Goal: Task Accomplishment & Management: Manage account settings

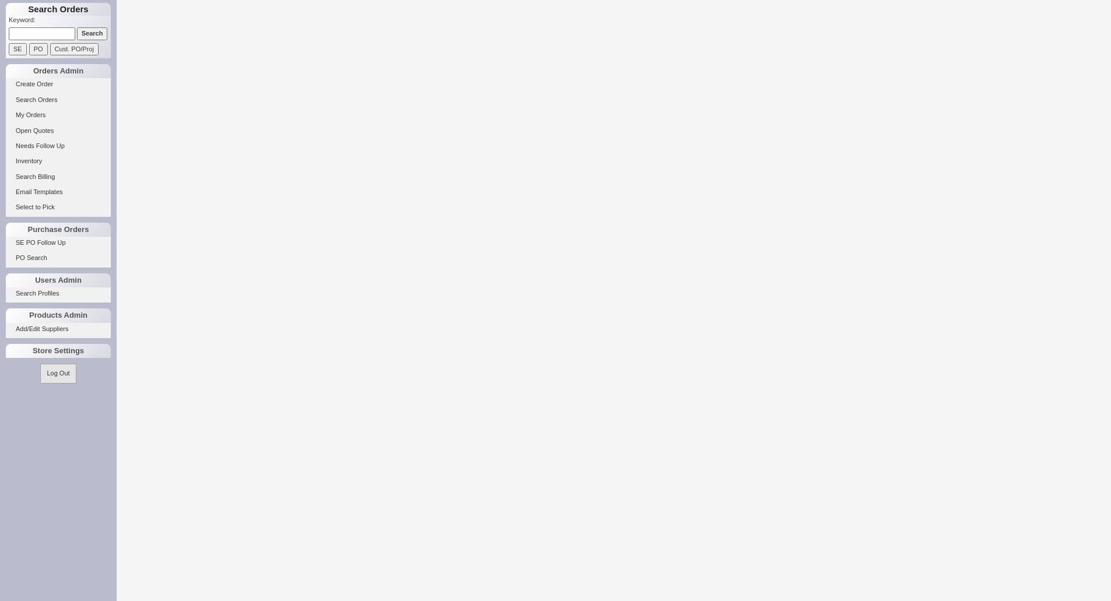
select select "LOW"
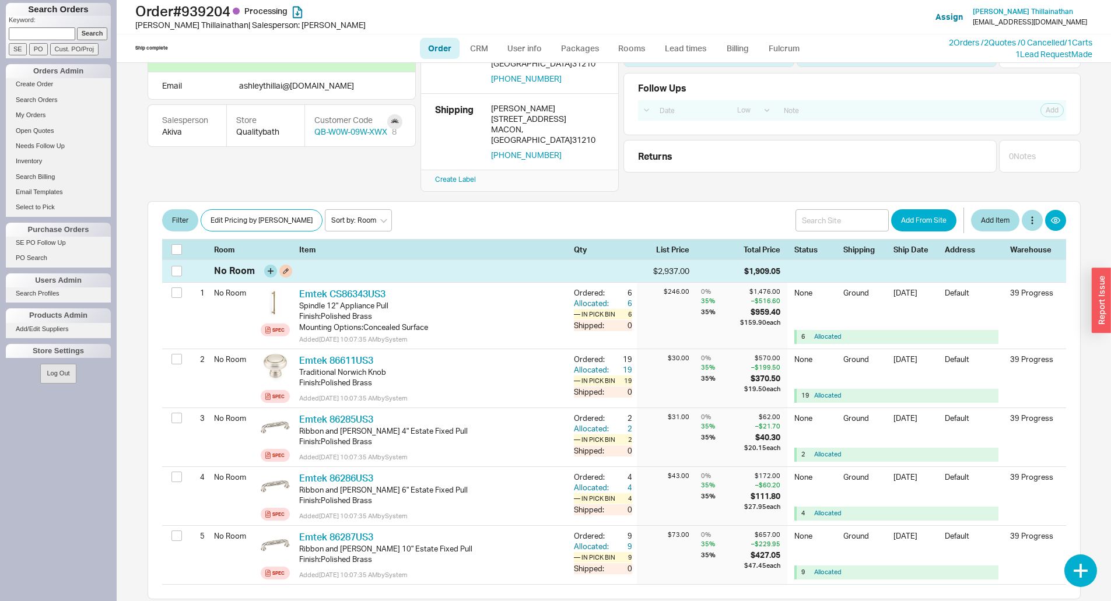
scroll to position [117, 0]
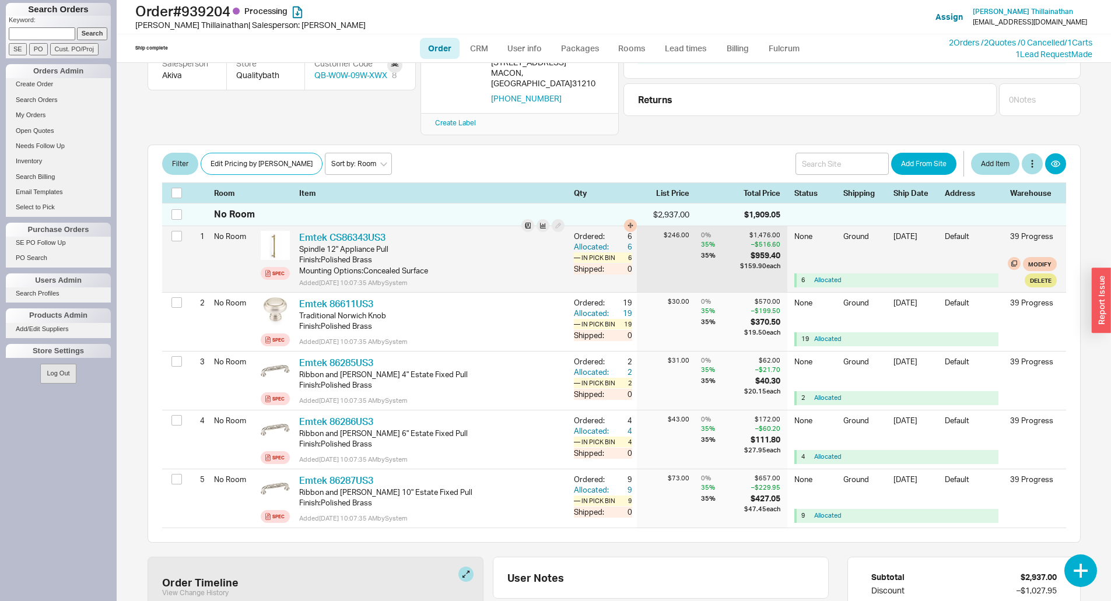
click at [586, 252] on div "— In Pick Bin" at bounding box center [596, 257] width 45 height 10
click at [585, 241] on div "Allocated:" at bounding box center [592, 246] width 37 height 10
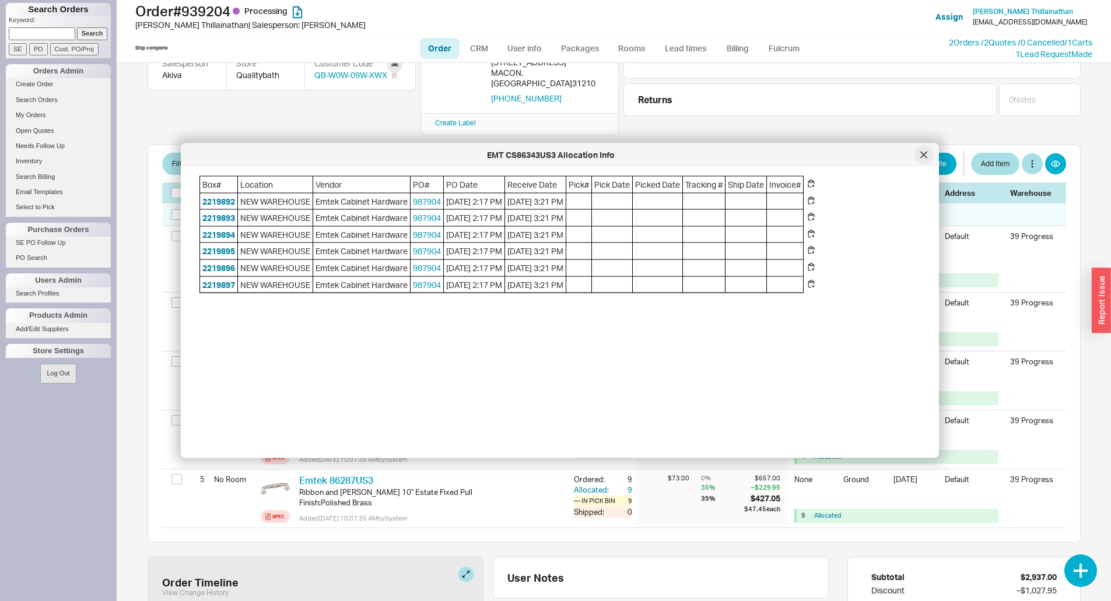
click at [921, 155] on icon at bounding box center [923, 155] width 7 height 7
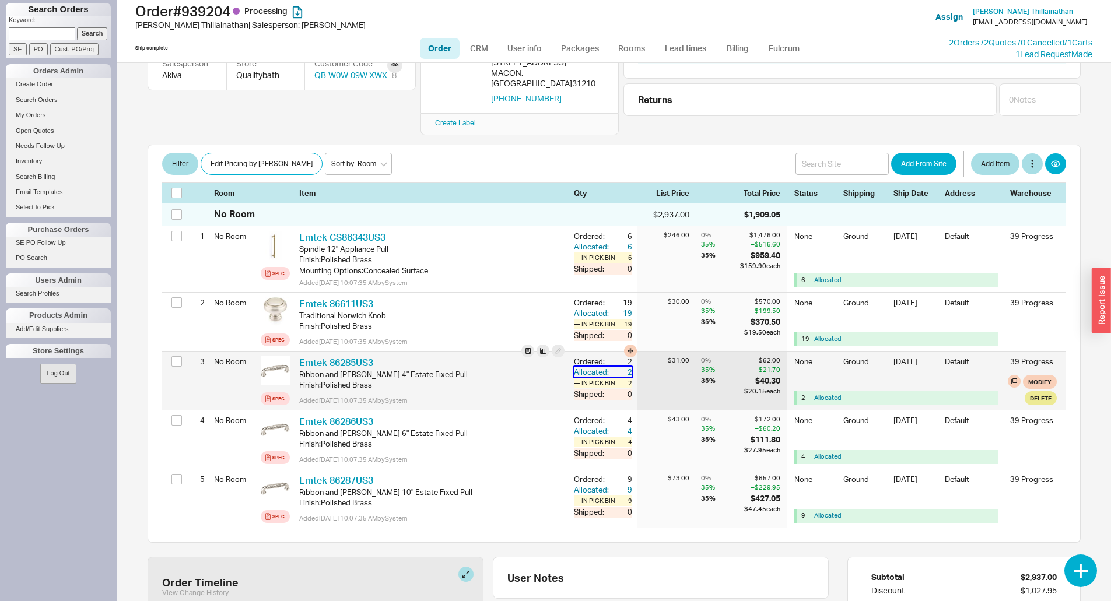
click at [596, 367] on div "Allocated:" at bounding box center [592, 372] width 37 height 10
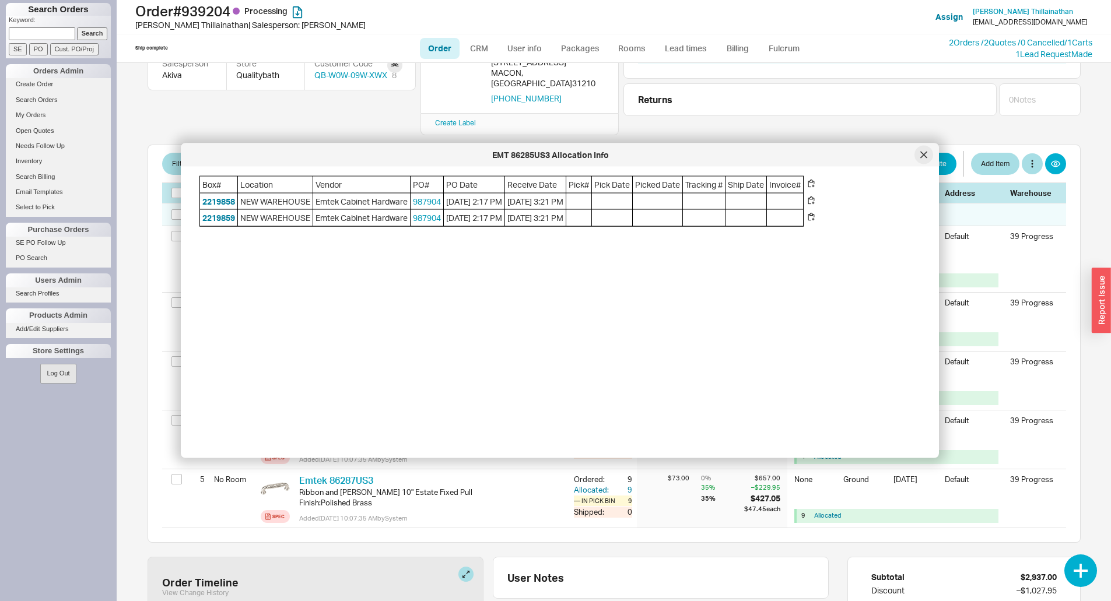
click at [923, 157] on icon at bounding box center [923, 155] width 7 height 7
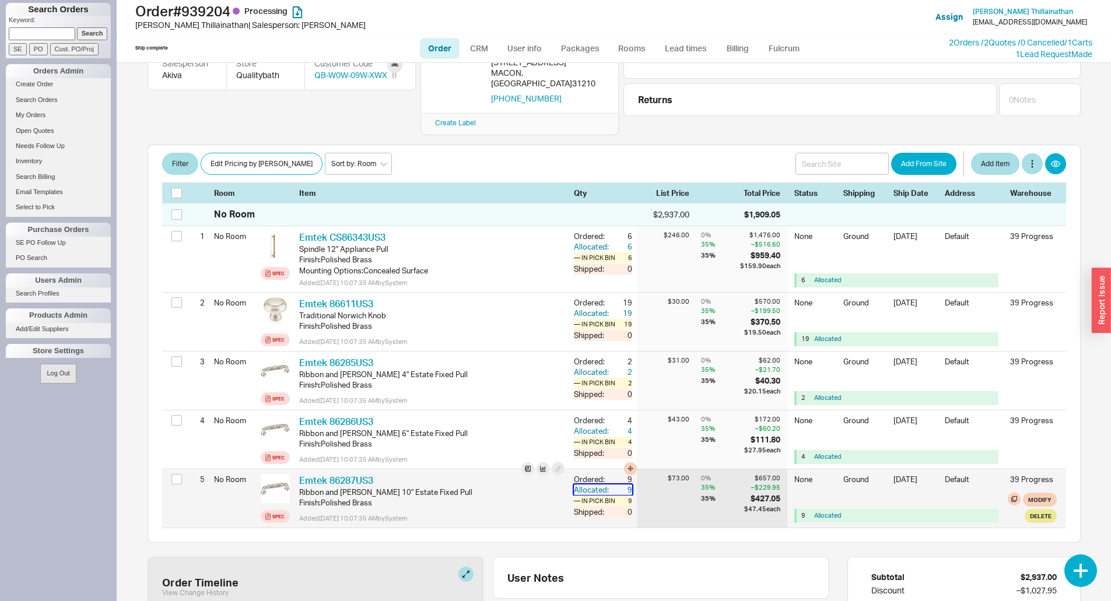
click at [611, 484] on div "9" at bounding box center [621, 489] width 21 height 10
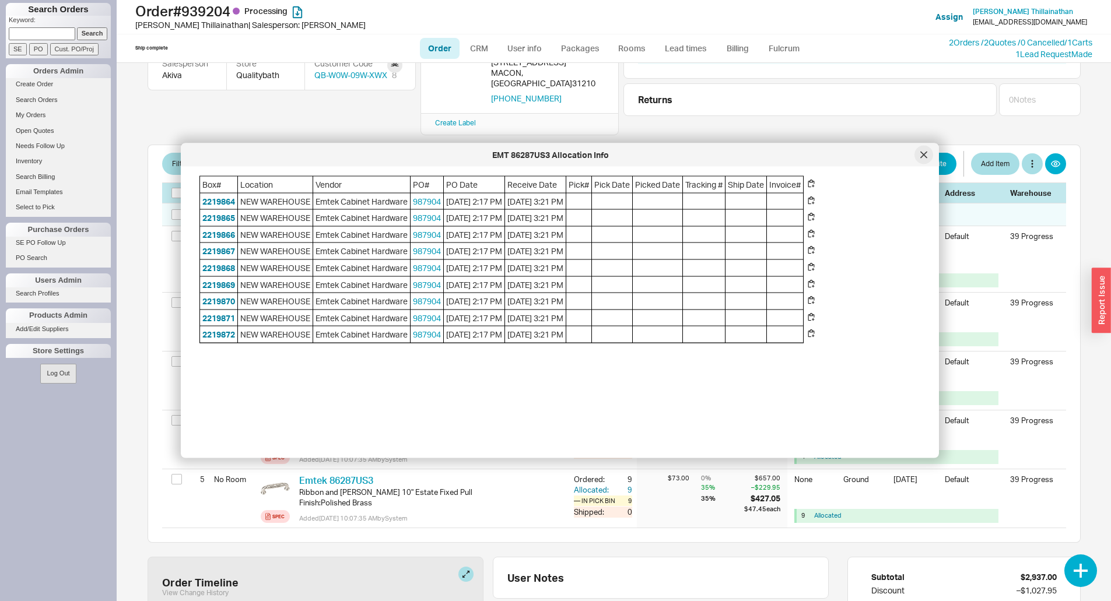
click at [923, 150] on div at bounding box center [923, 155] width 19 height 19
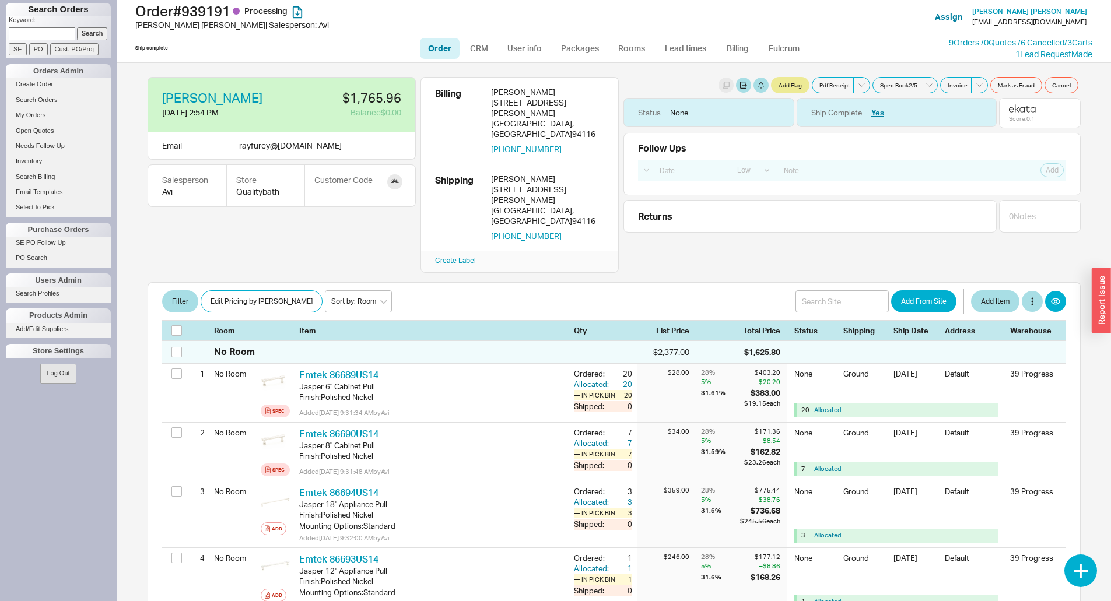
select select "LOW"
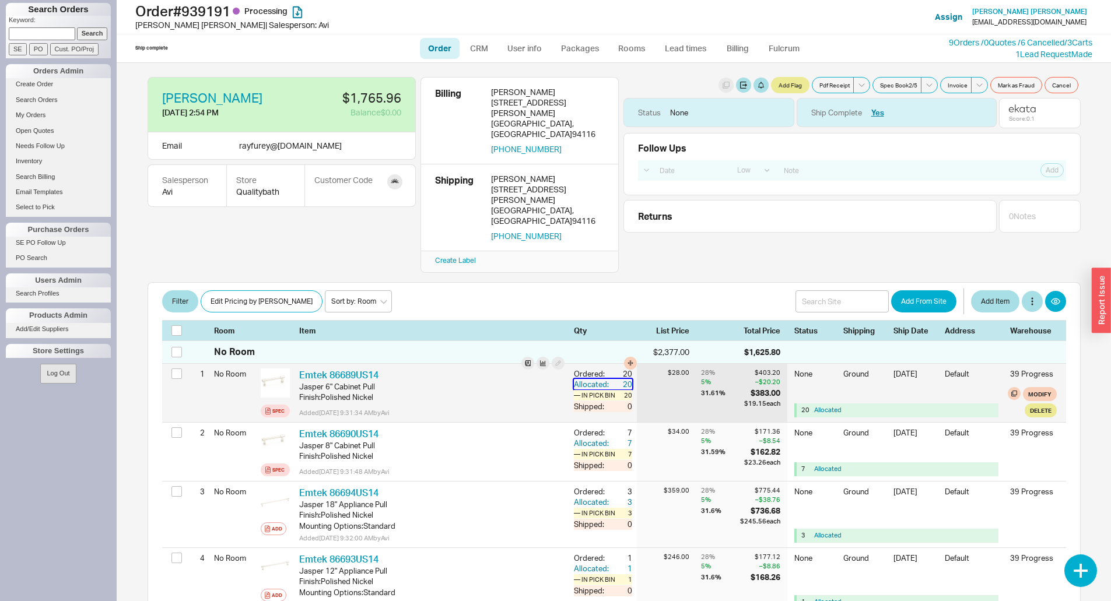
click at [574, 379] on div "Allocated:" at bounding box center [592, 384] width 37 height 10
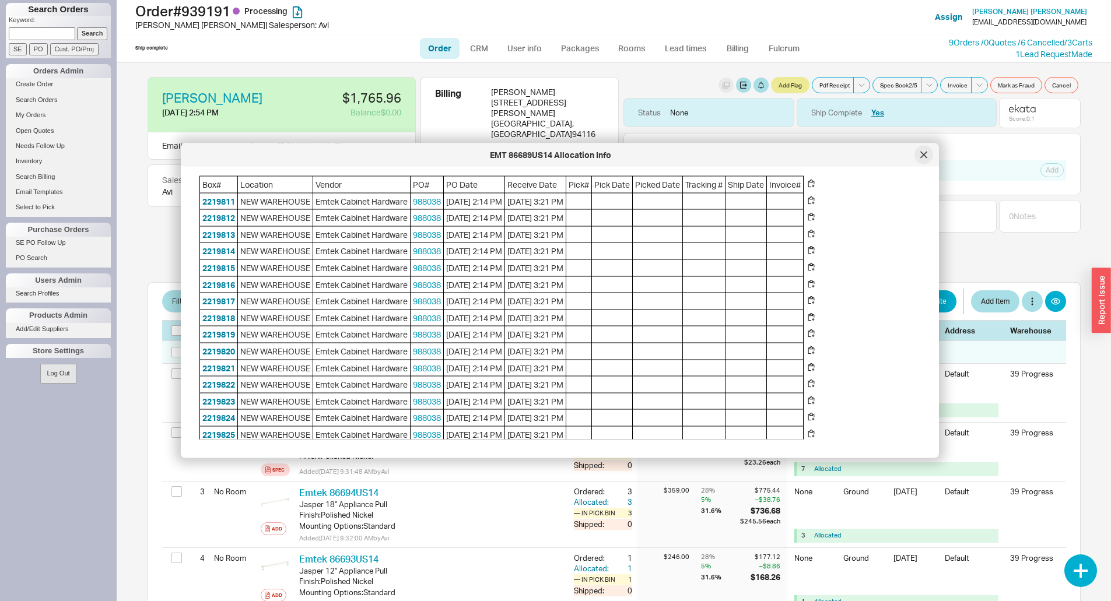
click at [924, 158] on icon at bounding box center [923, 155] width 7 height 7
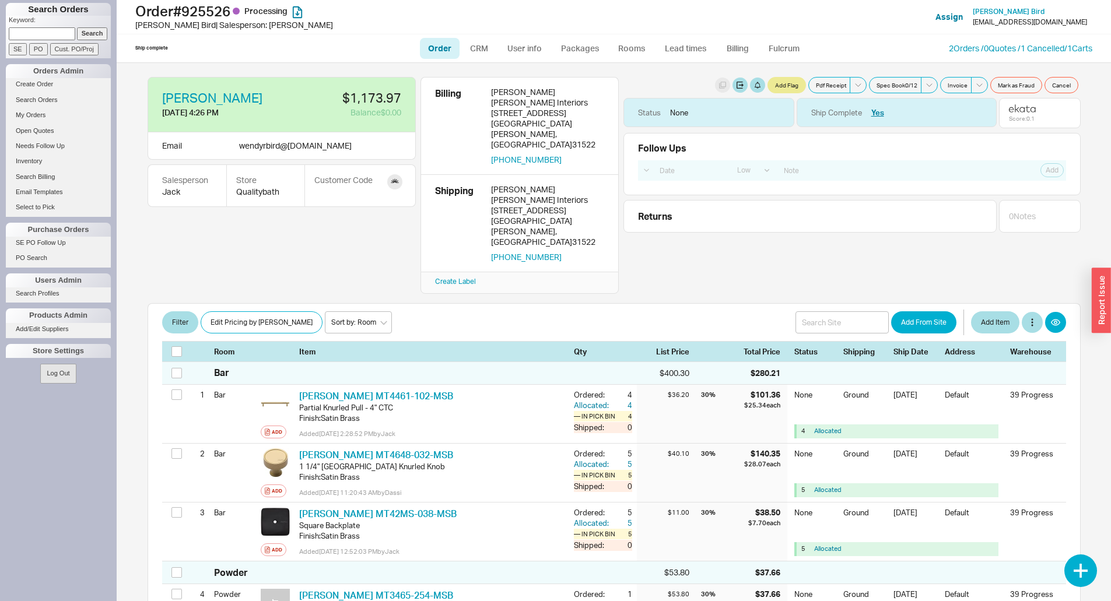
select select "LOW"
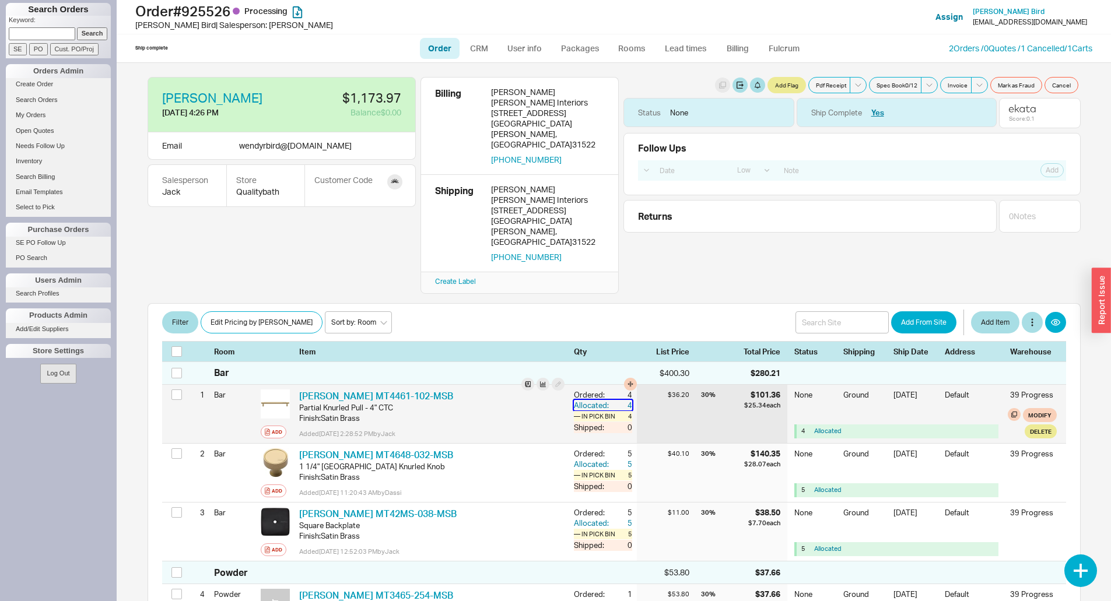
click at [611, 400] on div "4" at bounding box center [621, 405] width 21 height 10
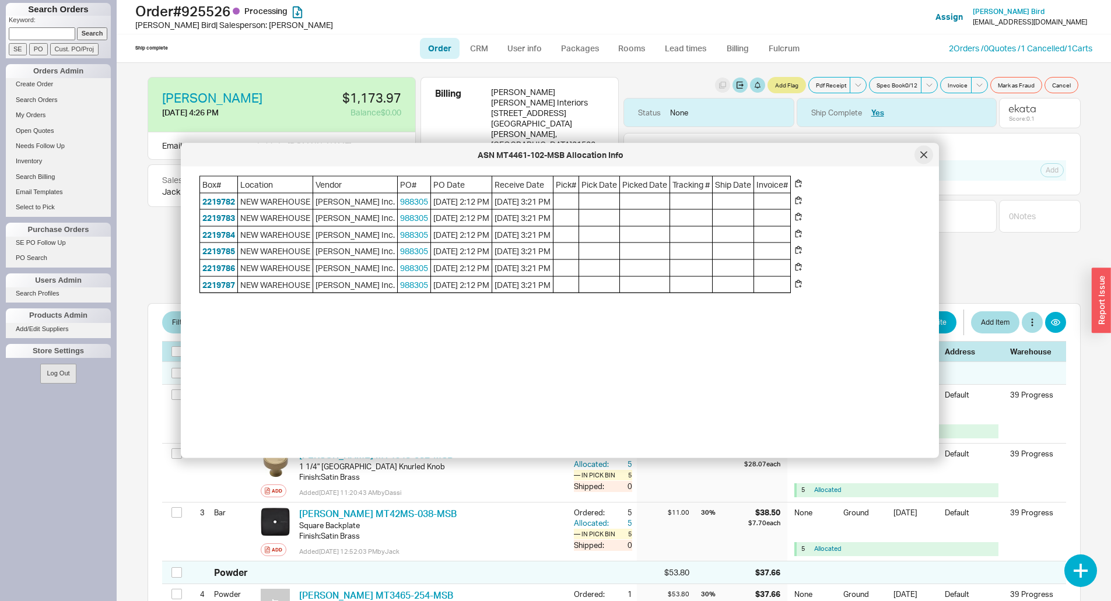
click at [927, 162] on div at bounding box center [923, 155] width 19 height 19
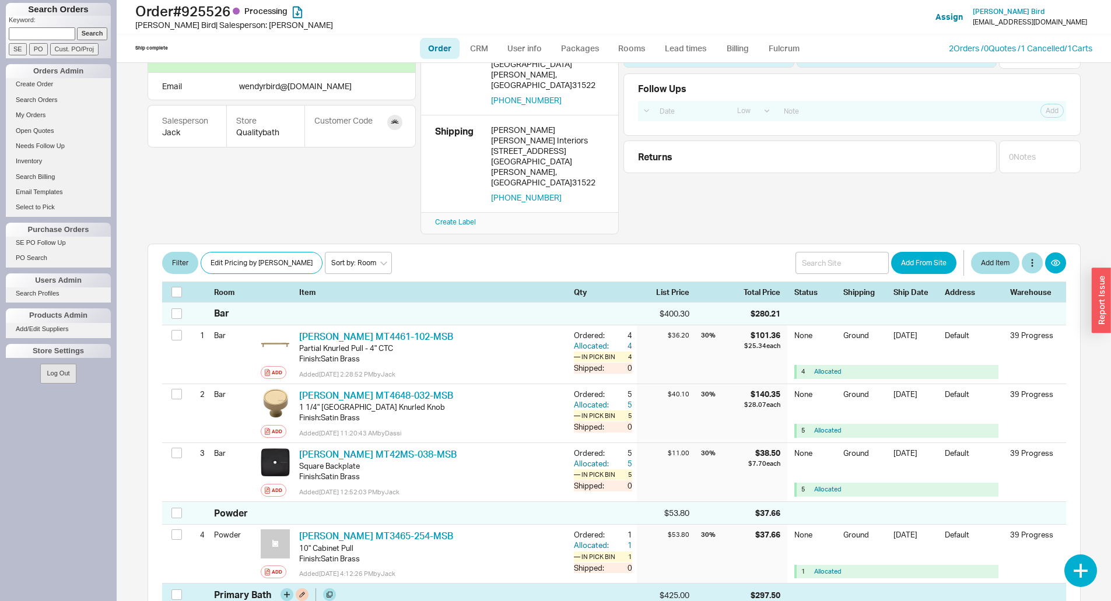
scroll to position [233, 0]
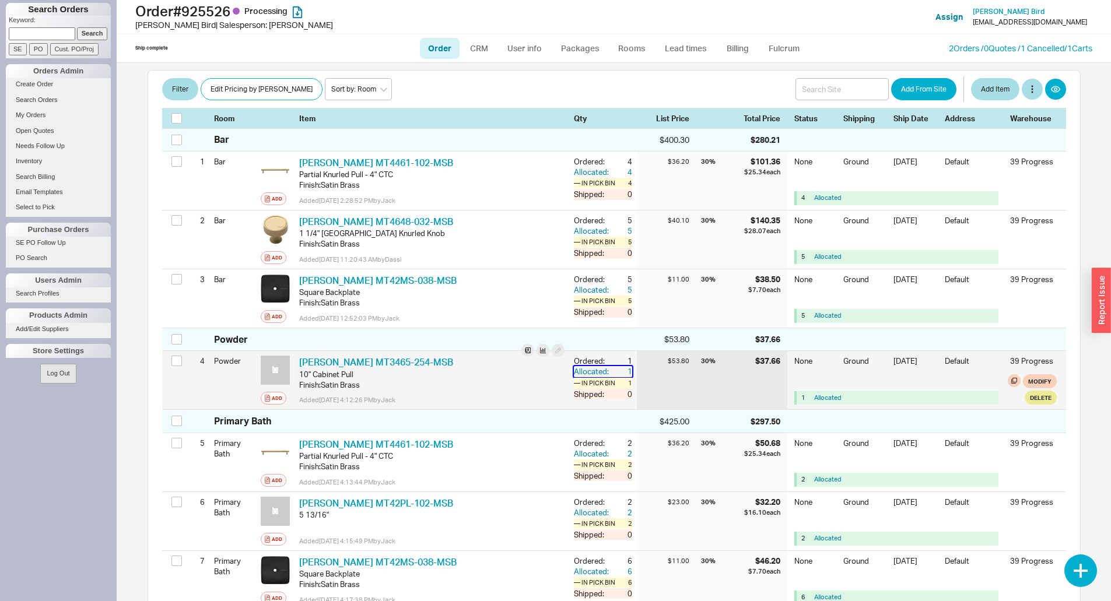
click at [598, 366] on div "Allocated:" at bounding box center [592, 371] width 37 height 10
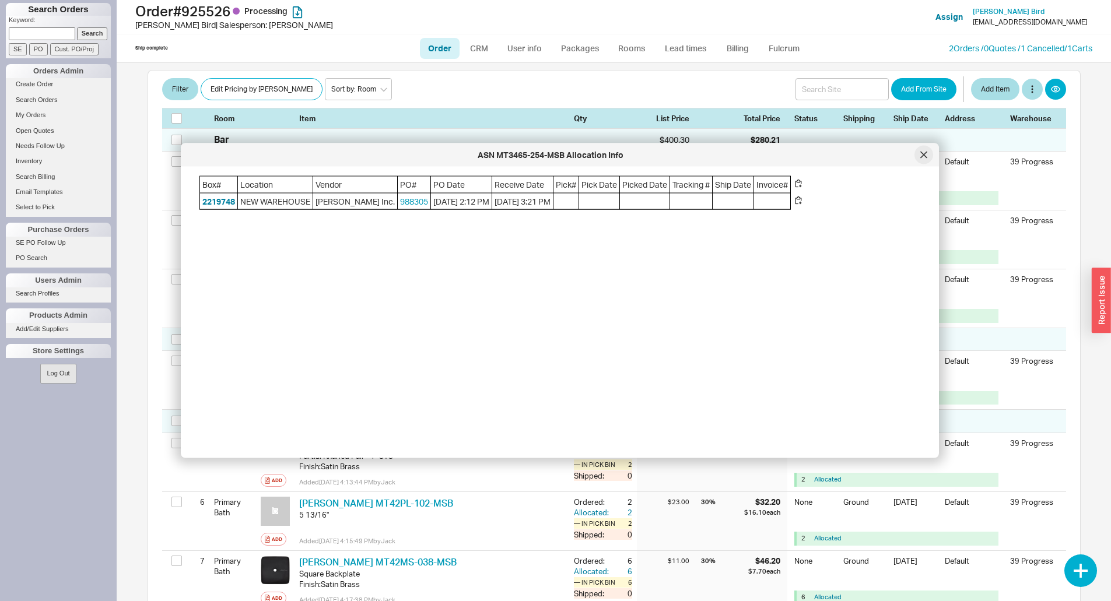
click at [924, 162] on div at bounding box center [923, 155] width 19 height 19
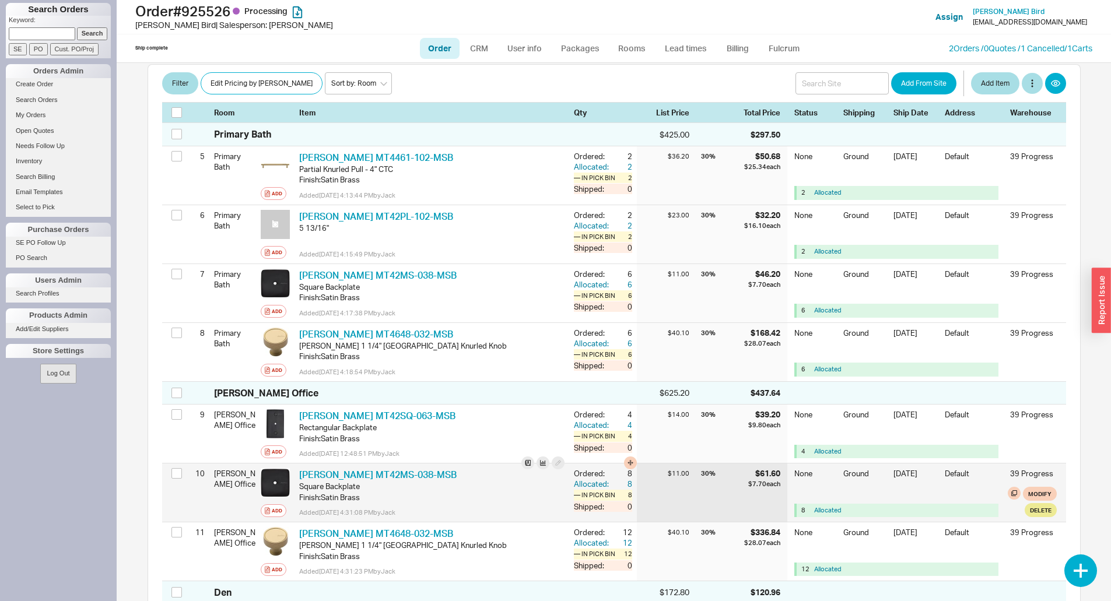
scroll to position [525, 0]
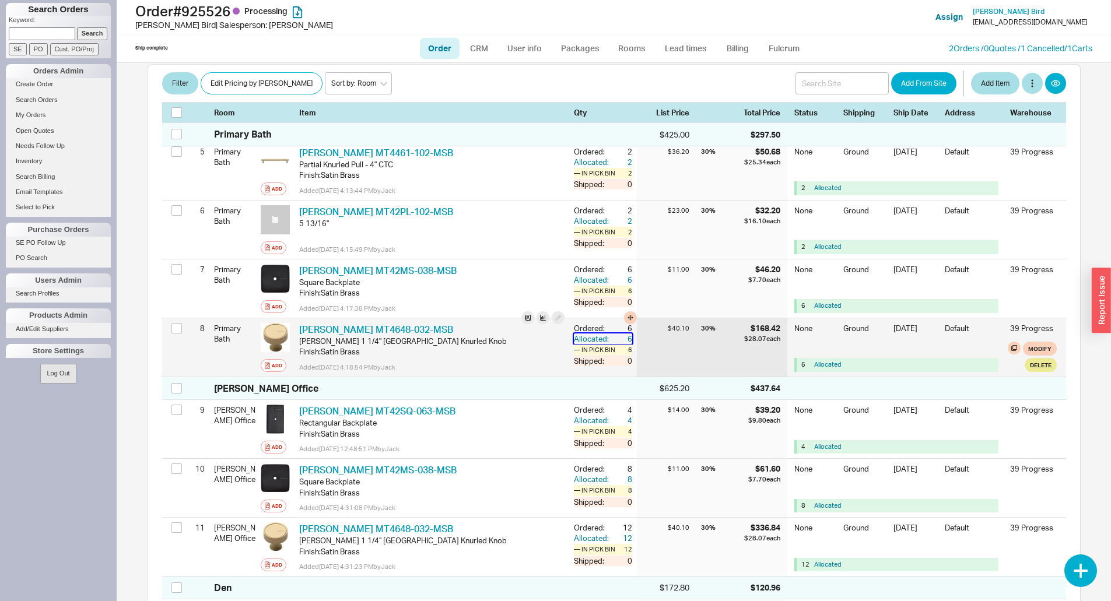
click at [593, 333] on div "Allocated:" at bounding box center [592, 338] width 37 height 10
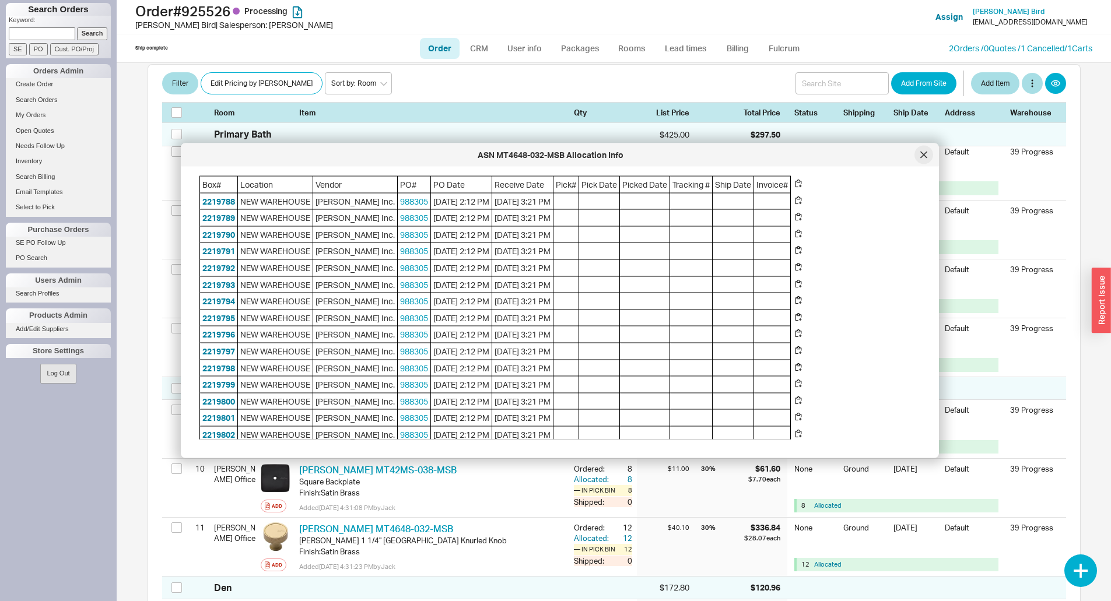
click at [928, 152] on div at bounding box center [923, 155] width 19 height 19
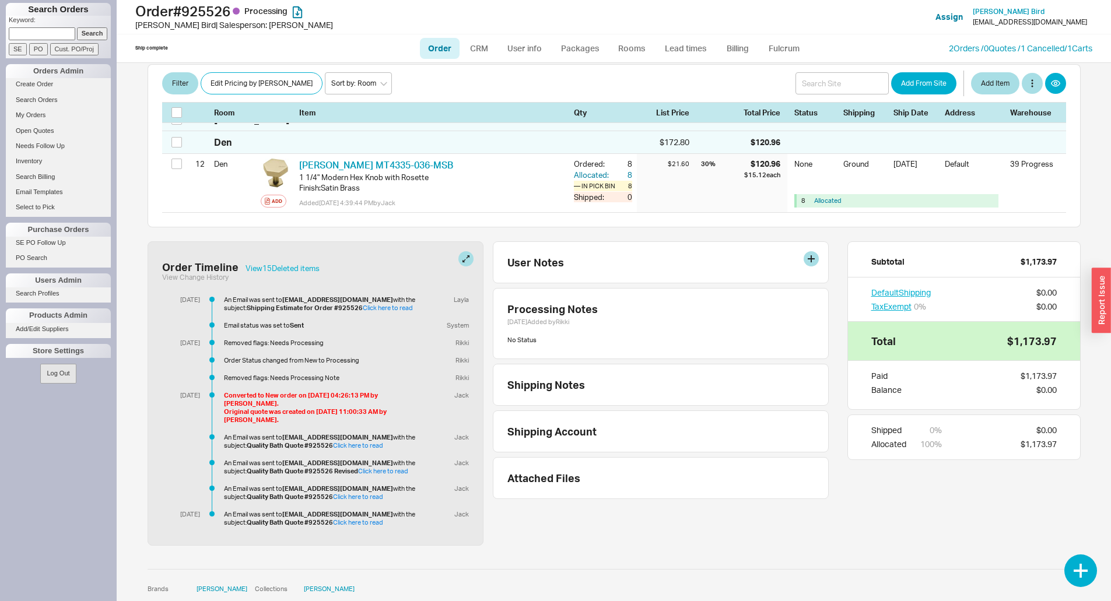
scroll to position [853, 0]
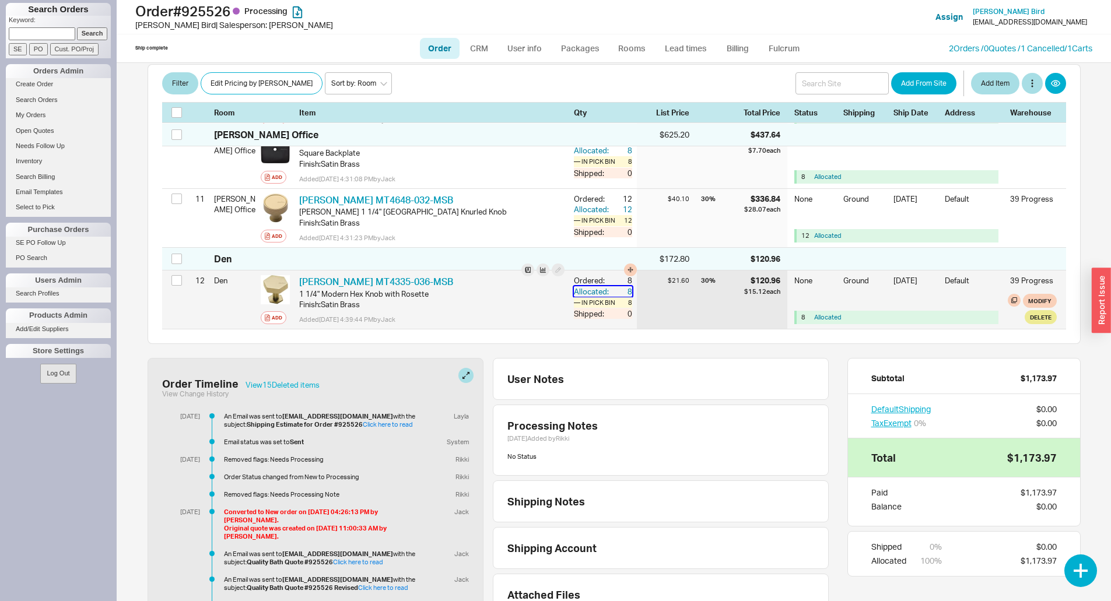
click at [611, 286] on div "8" at bounding box center [621, 291] width 21 height 10
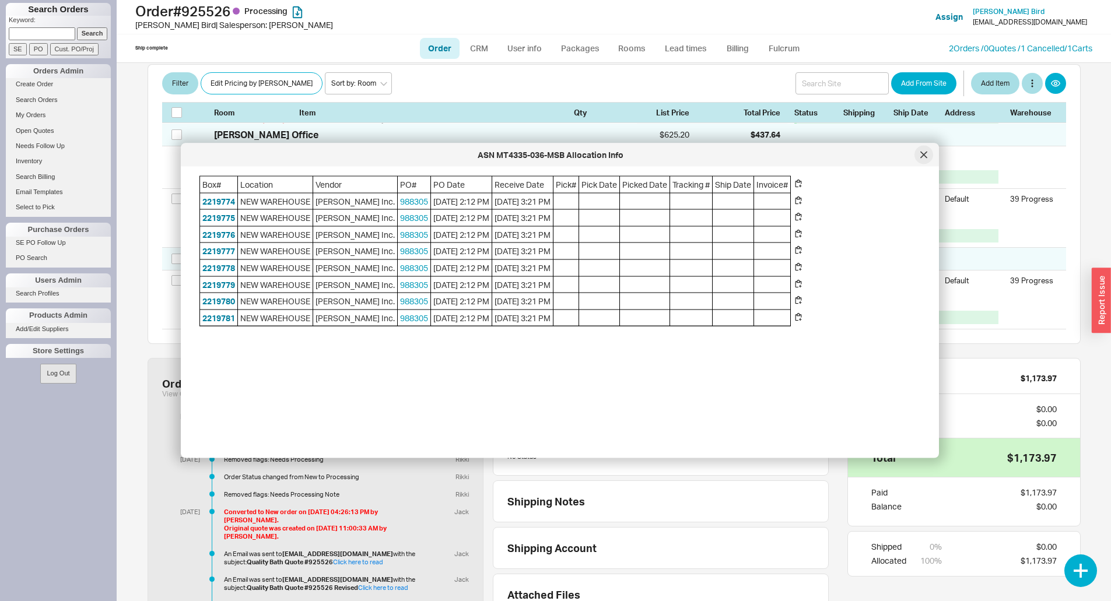
click at [923, 153] on icon at bounding box center [923, 155] width 7 height 7
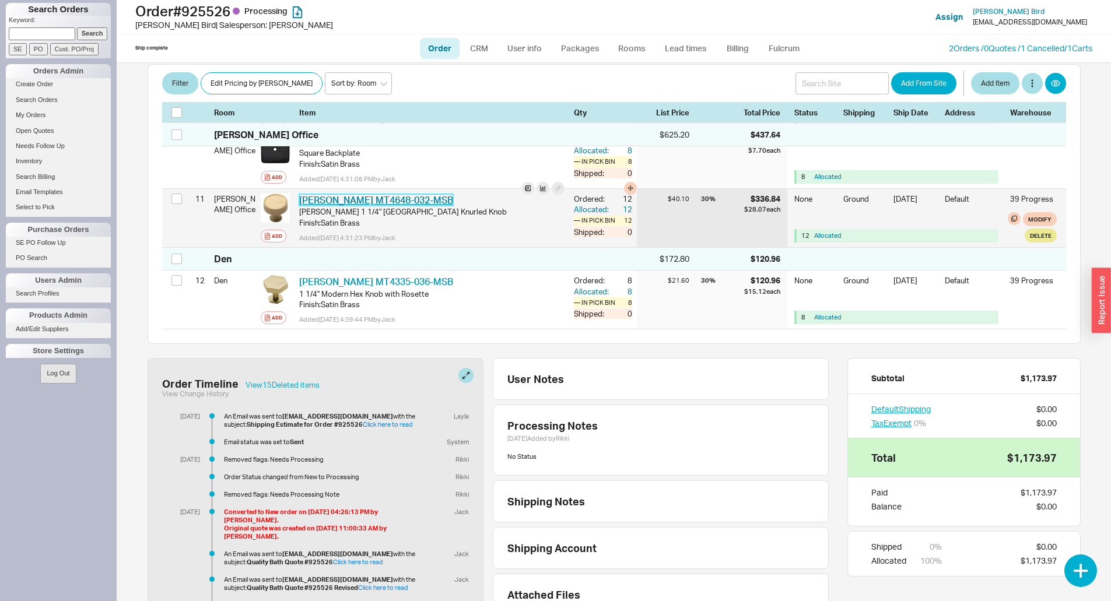
click at [334, 194] on link "Ashley Norton MT4648-032-MSB" at bounding box center [376, 200] width 154 height 12
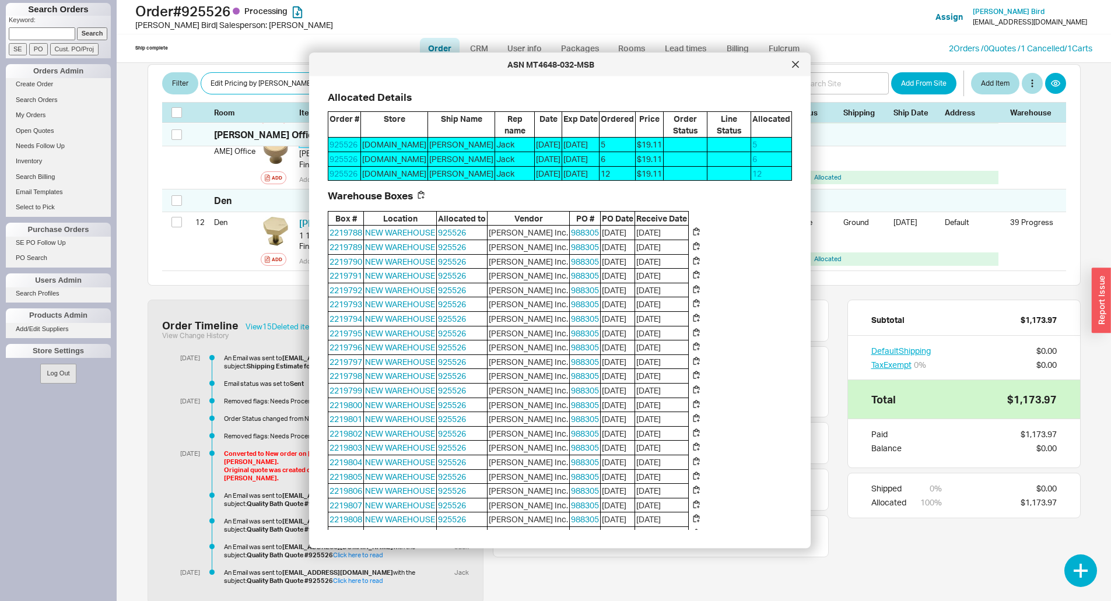
scroll to position [0, 0]
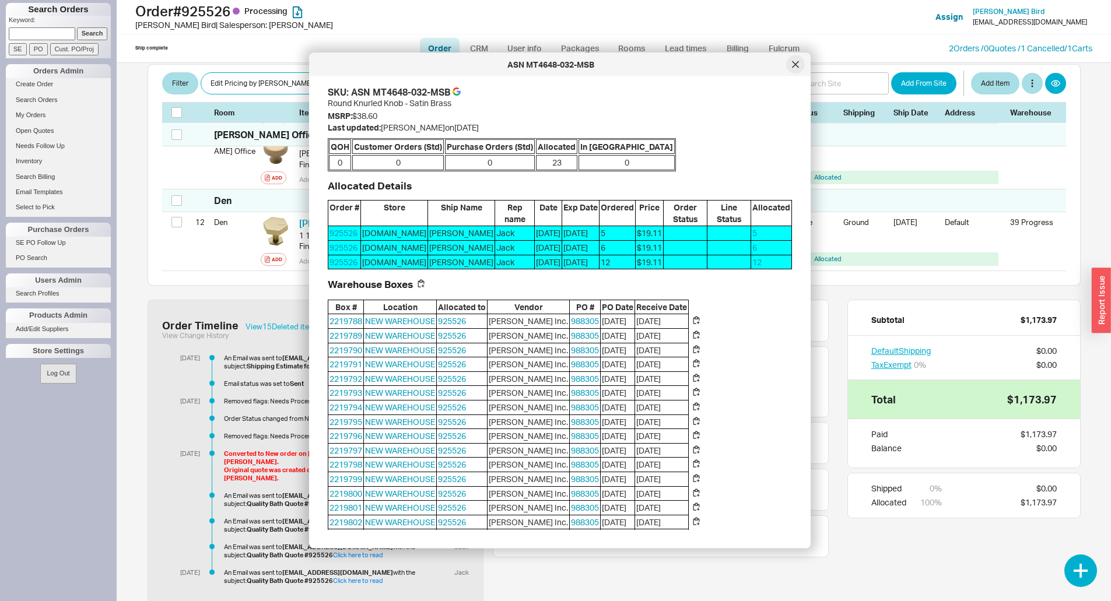
click at [797, 72] on div at bounding box center [795, 64] width 19 height 19
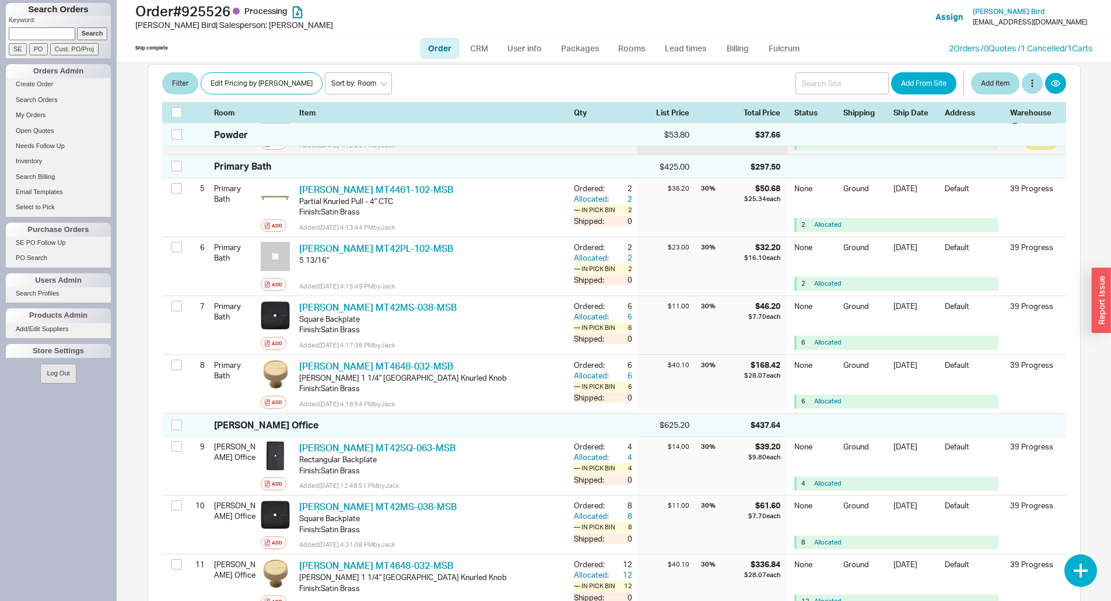
scroll to position [329, 0]
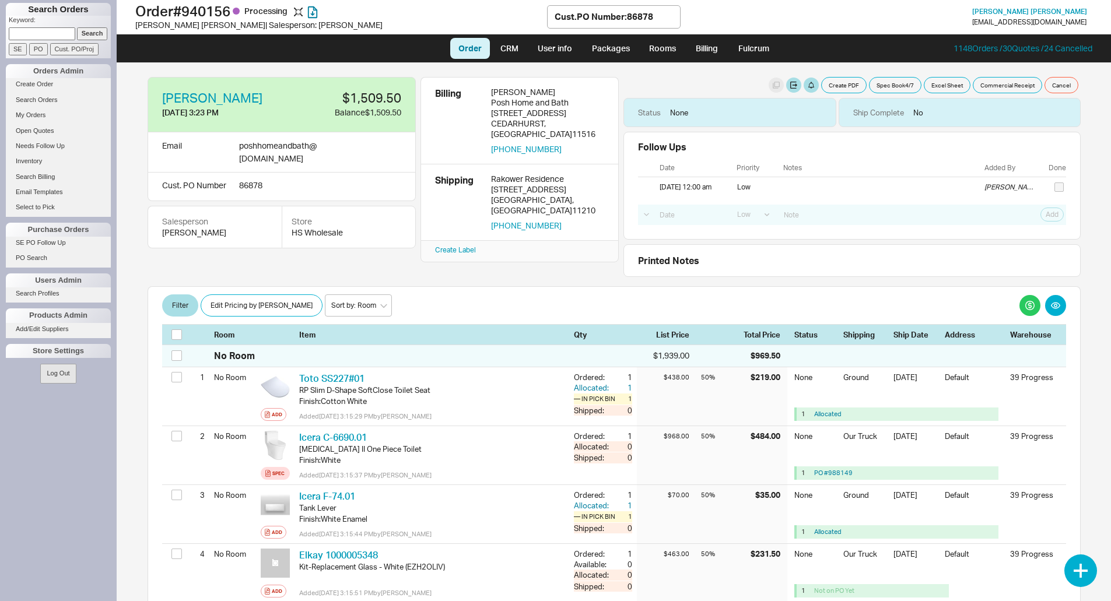
select select "LOW"
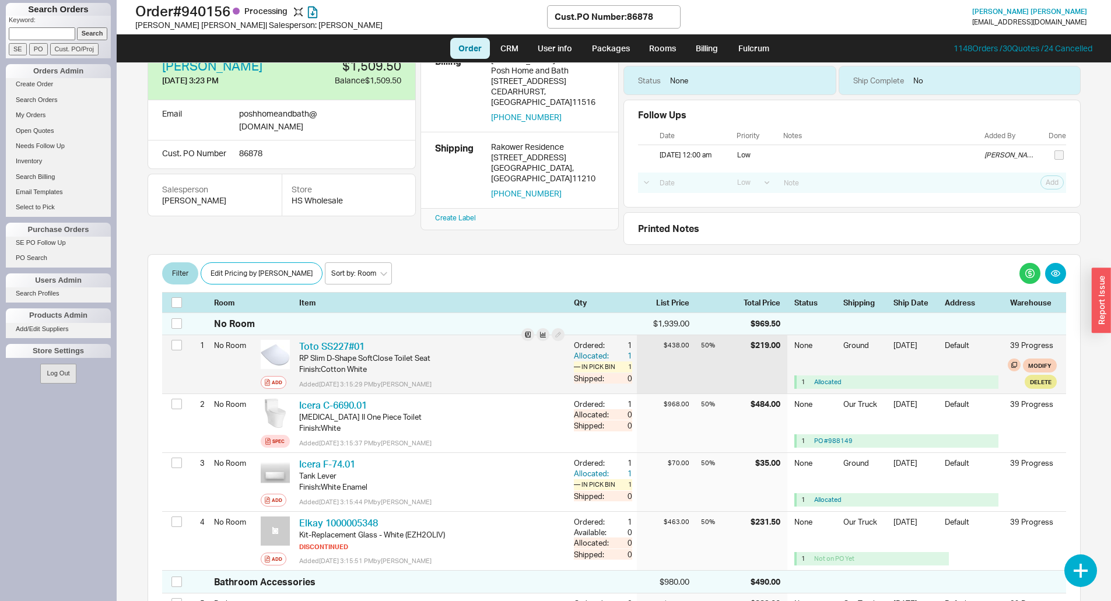
scroll to position [58, 0]
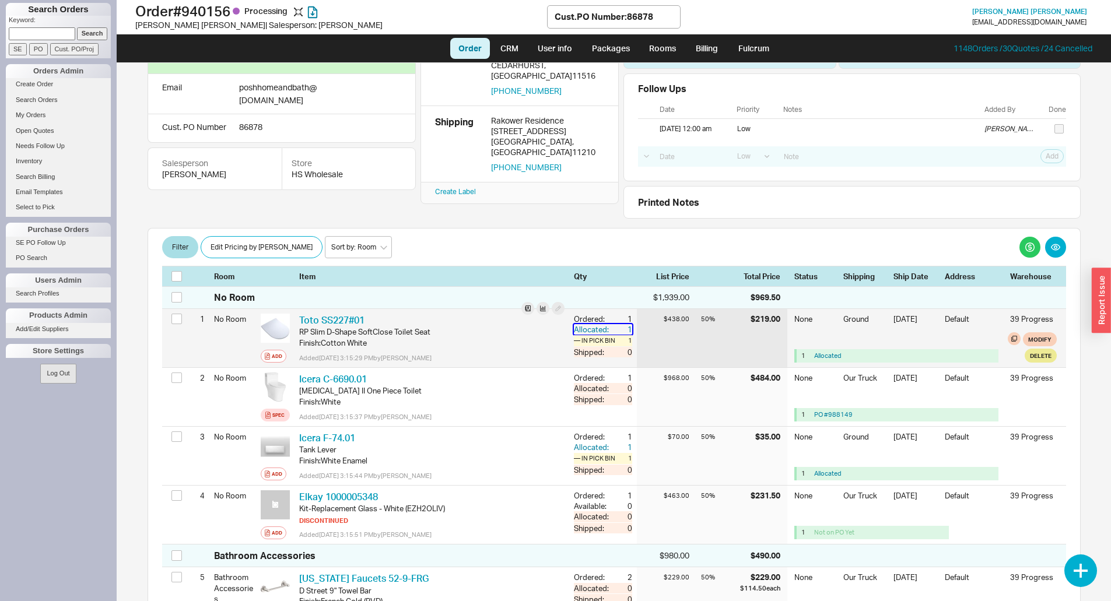
click at [596, 332] on div "Allocated:" at bounding box center [592, 329] width 37 height 10
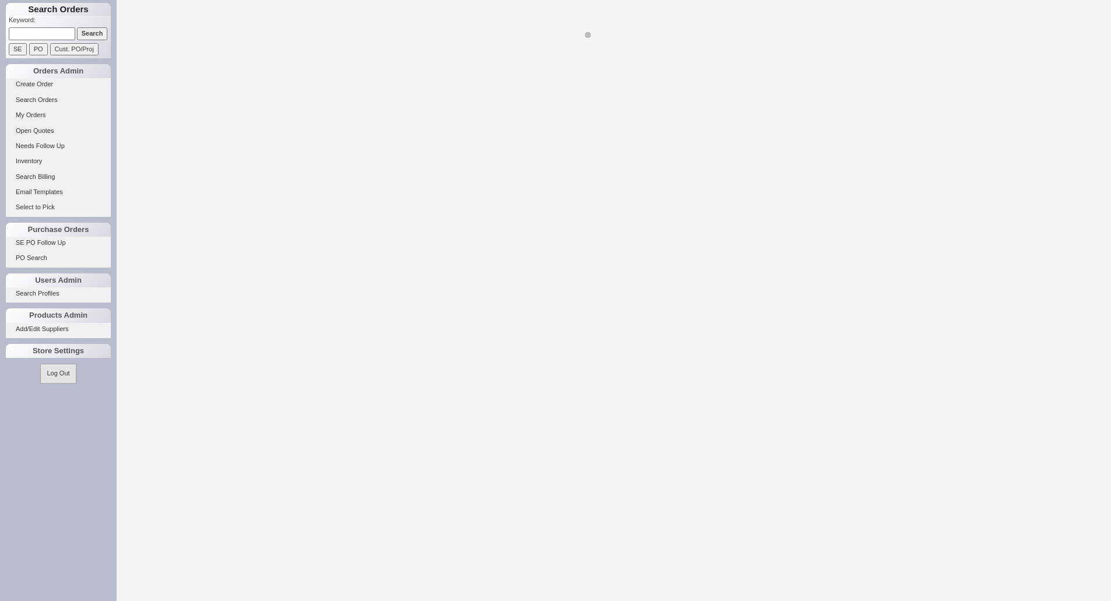
select select "LOW"
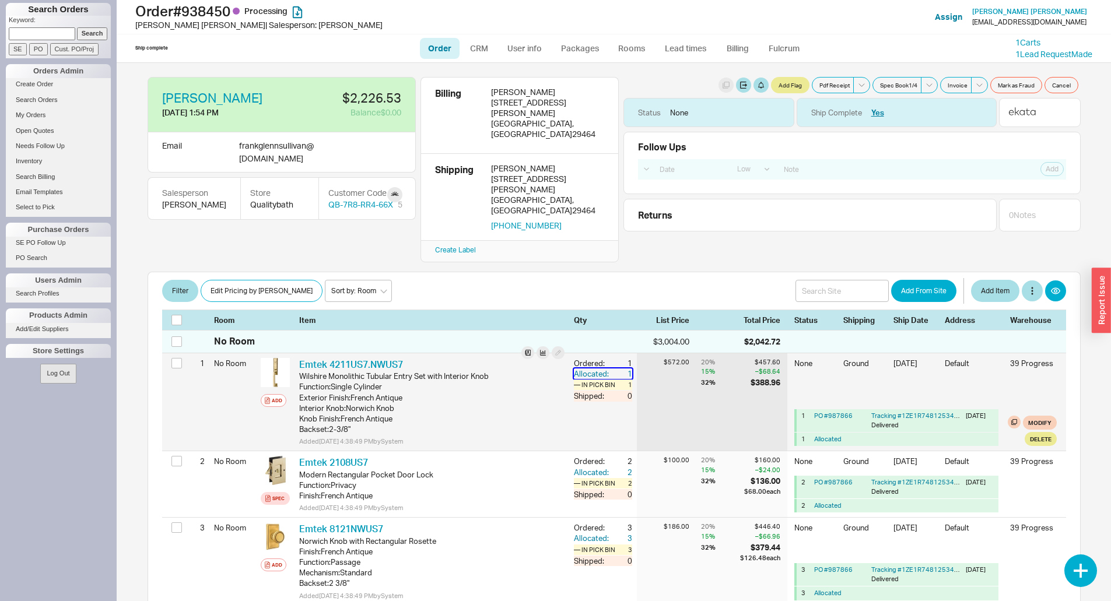
click at [574, 368] on div "Allocated:" at bounding box center [592, 373] width 37 height 10
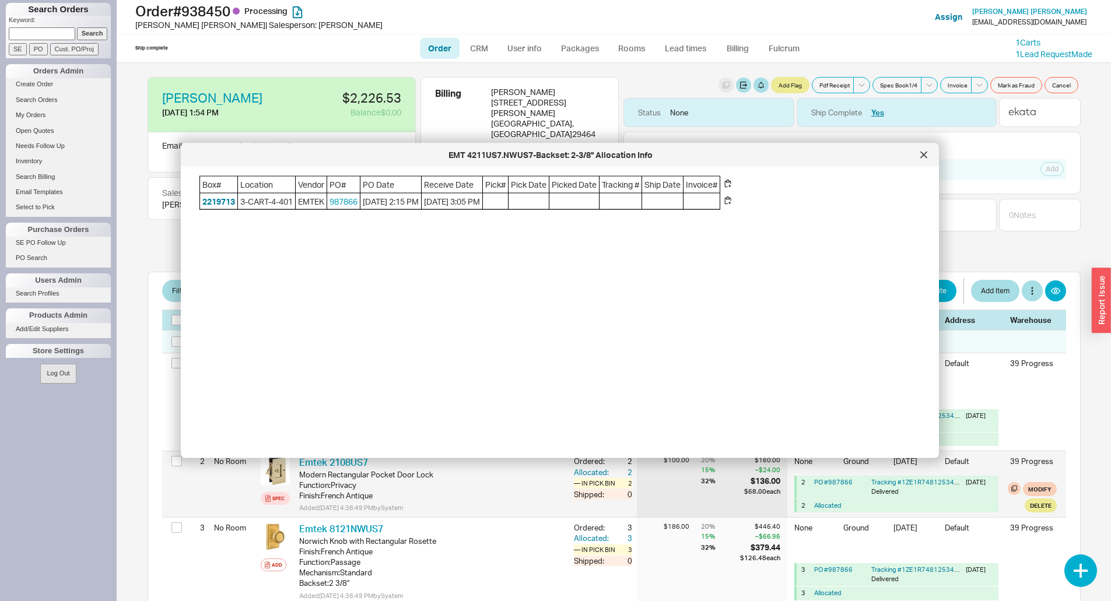
drag, startPoint x: 627, startPoint y: 471, endPoint x: 626, endPoint y: 479, distance: 8.2
click at [627, 471] on div "2 No Room Spec Emtek 2108US7 EMT 2108US7 Modern Rectangular Pocket Door Lock Fu…" at bounding box center [614, 484] width 904 height 66
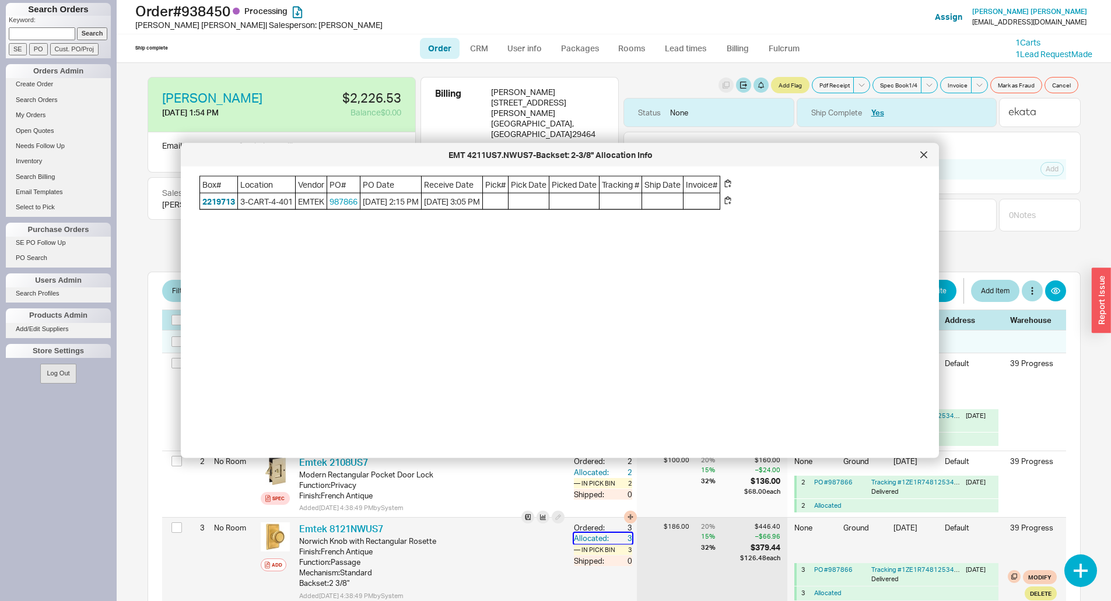
click at [590, 533] on div "Allocated:" at bounding box center [592, 538] width 37 height 10
